Goal: Information Seeking & Learning: Learn about a topic

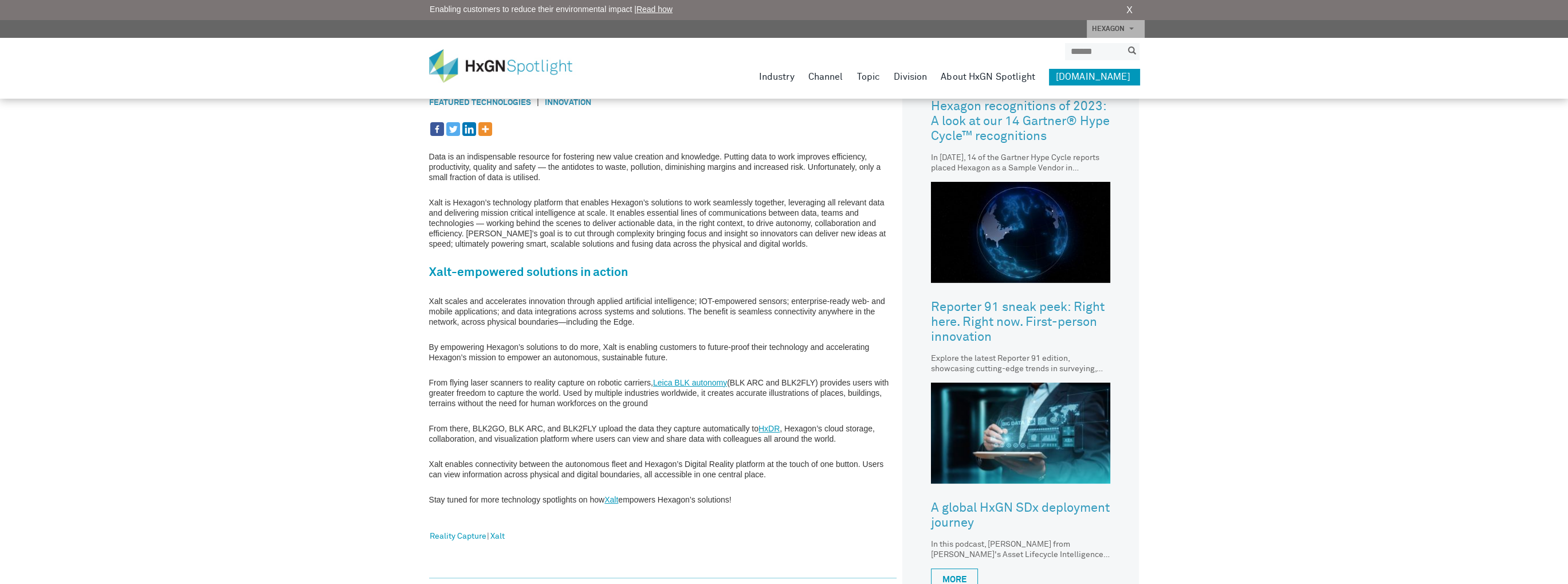
scroll to position [459, 0]
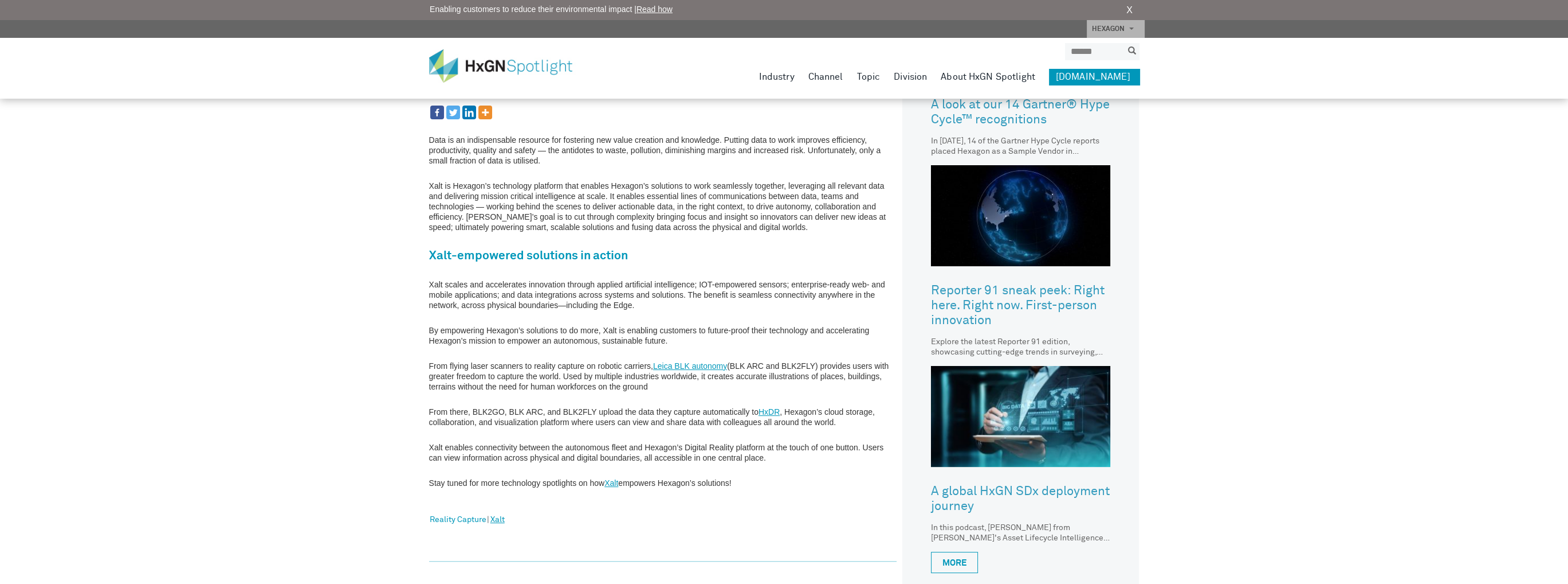
click at [498, 518] on link "Xalt" at bounding box center [497, 521] width 14 height 15
click at [611, 481] on link "Xalt" at bounding box center [611, 482] width 14 height 9
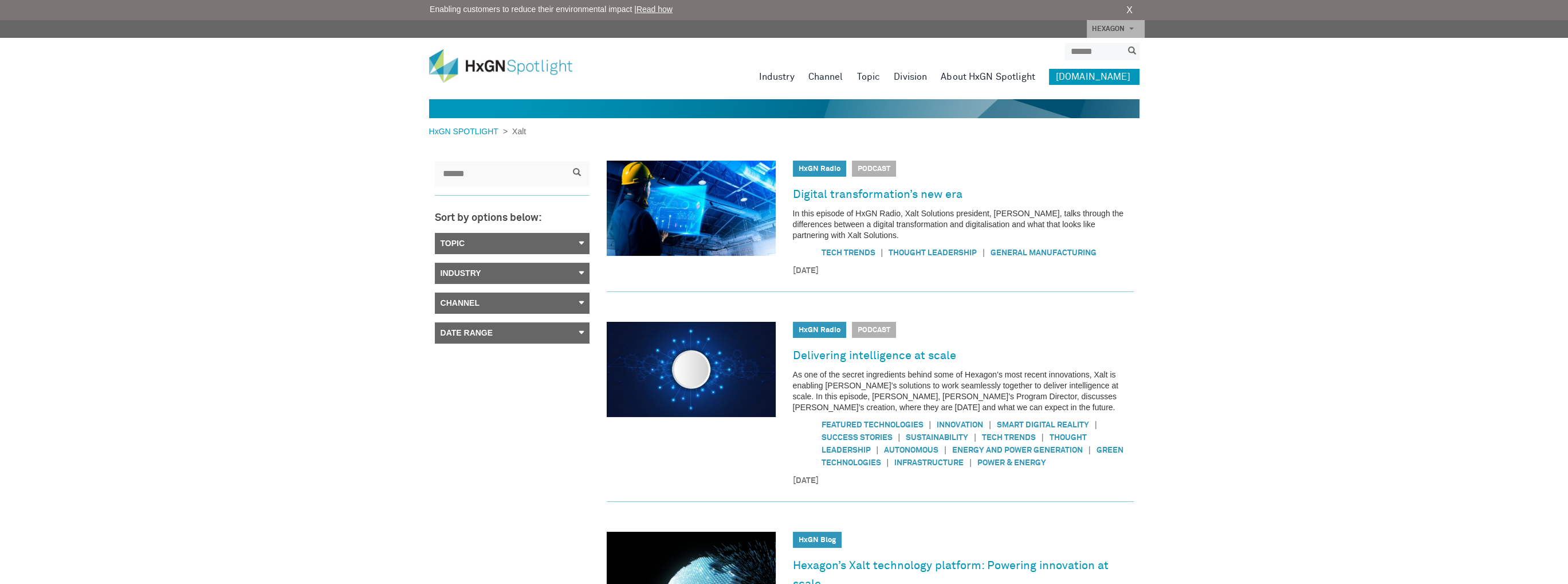
click at [568, 246] on link "Topic" at bounding box center [512, 243] width 155 height 21
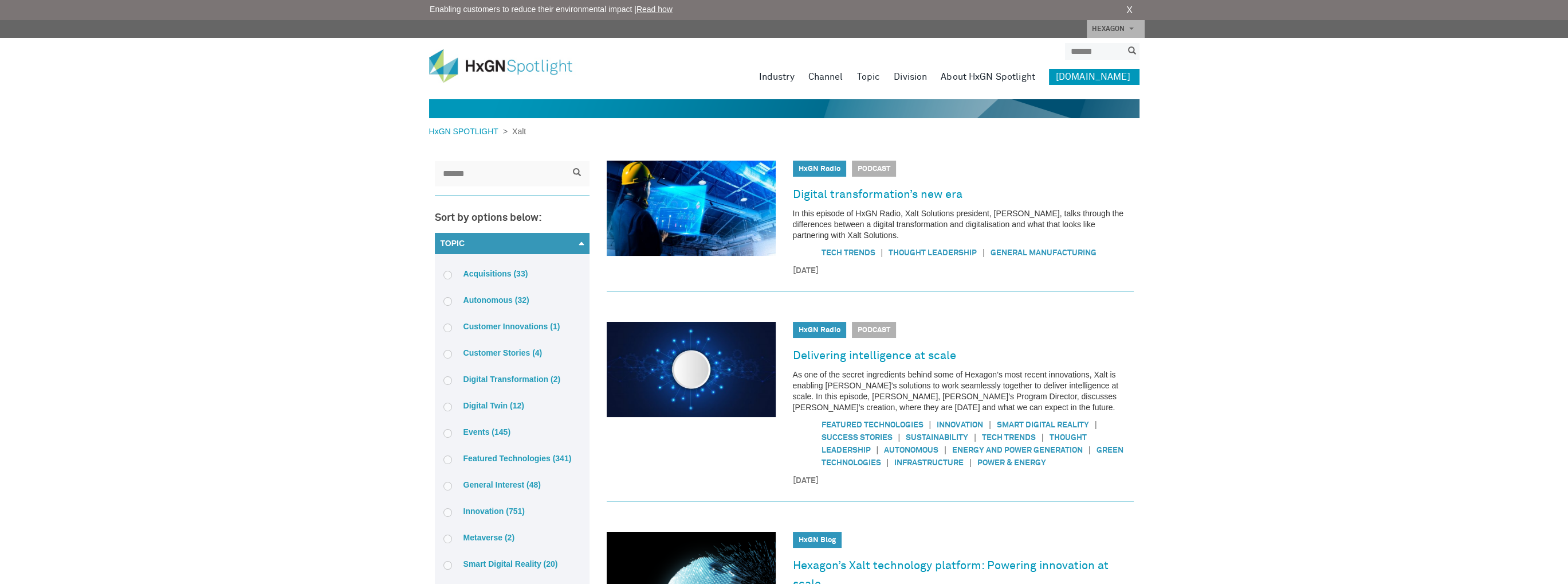
click at [566, 241] on link "Topic" at bounding box center [512, 243] width 155 height 21
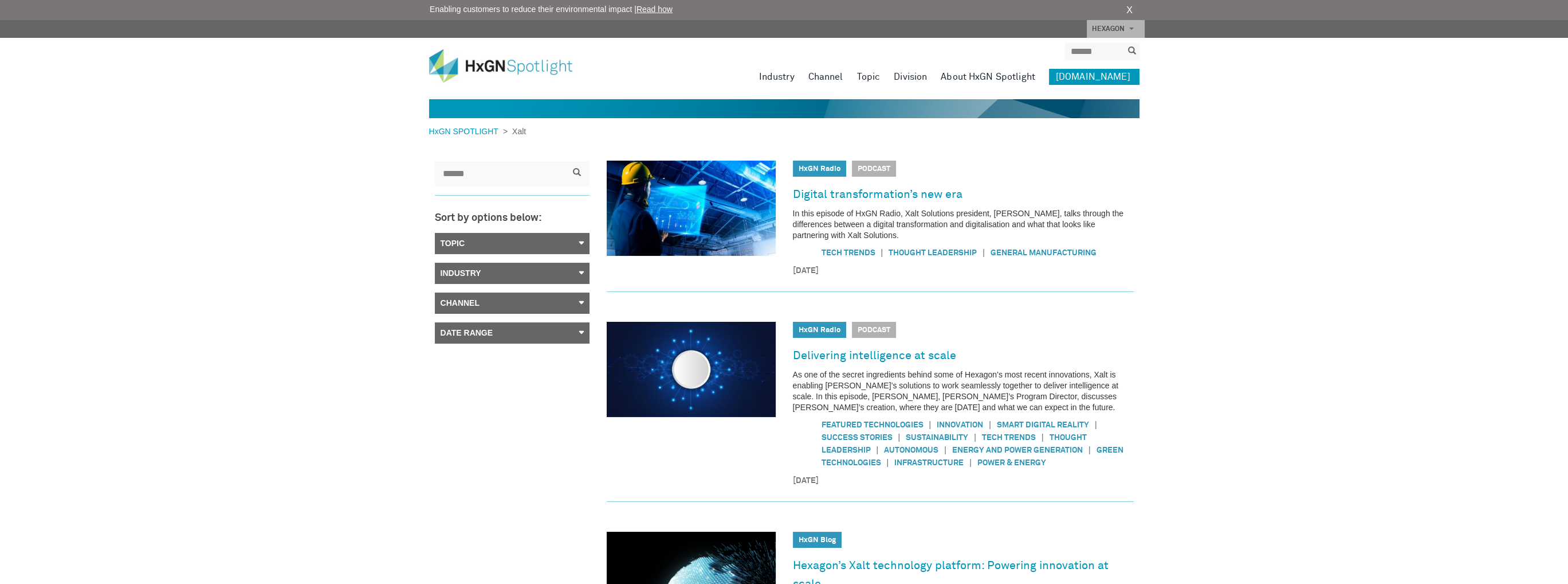
click at [571, 276] on link "Industry" at bounding box center [512, 273] width 155 height 21
